Goal: Find specific page/section: Find specific page/section

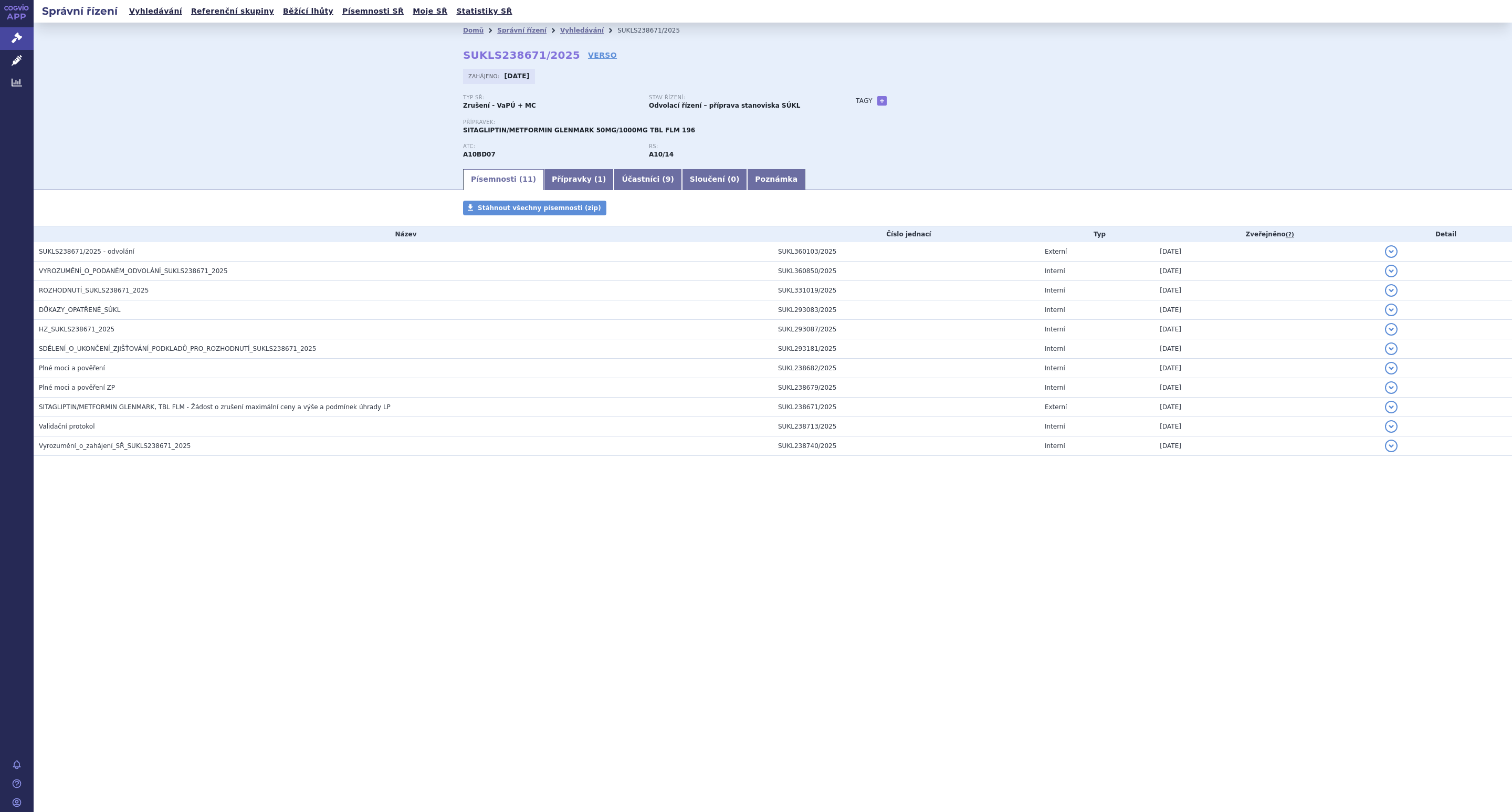
click at [944, 92] on div "Domů Správní řízení Vyhledávání SUKLS238671/2025 SUKLS238671/2025 VERSO [GEOGRA…" at bounding box center [772, 103] width 662 height 129
click at [588, 51] on link "VERSO" at bounding box center [602, 55] width 29 height 11
click at [570, 28] on link "Vyhledávání" at bounding box center [582, 31] width 43 height 8
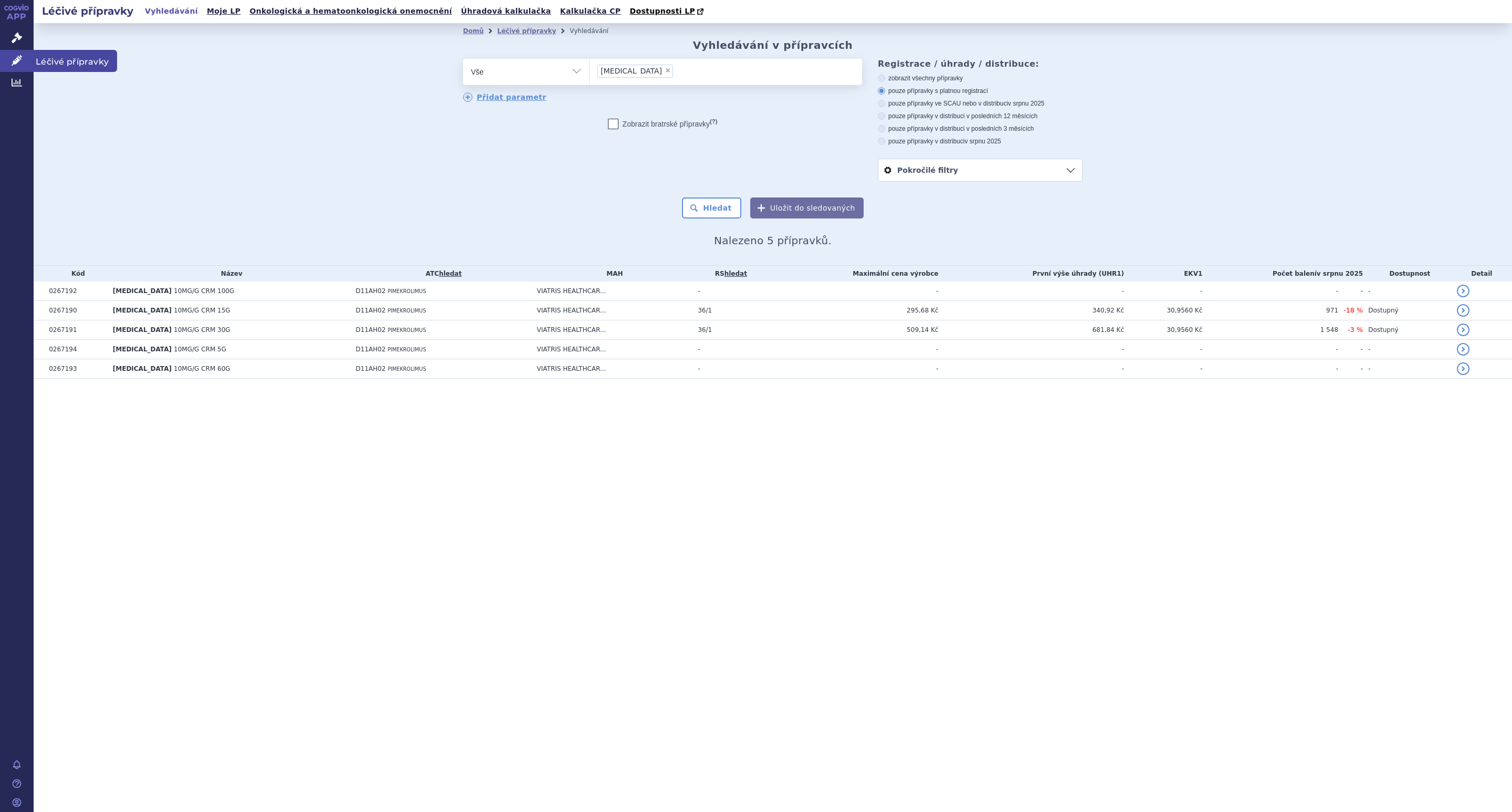
click at [55, 57] on span "Léčivé přípravky" at bounding box center [75, 61] width 83 height 22
